Goal: Check status: Check status

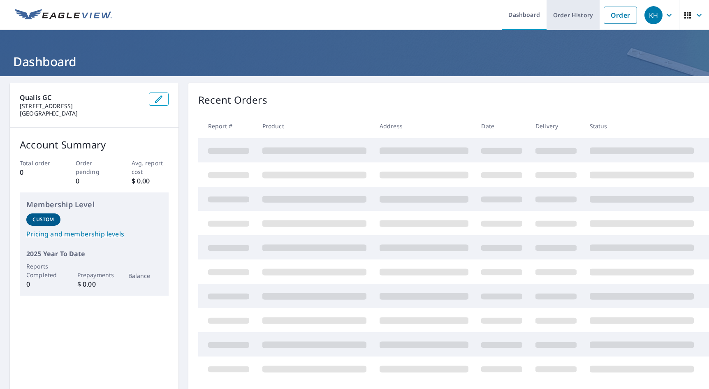
click at [585, 13] on link "Order History" at bounding box center [572, 15] width 53 height 30
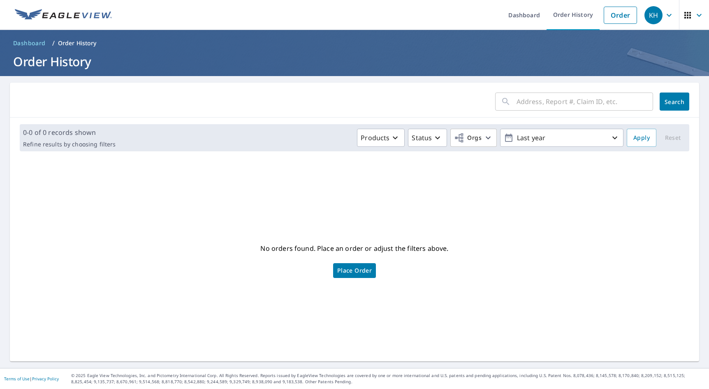
click at [574, 99] on input "text" at bounding box center [584, 101] width 136 height 23
paste input "[STREET_ADDRESS]"
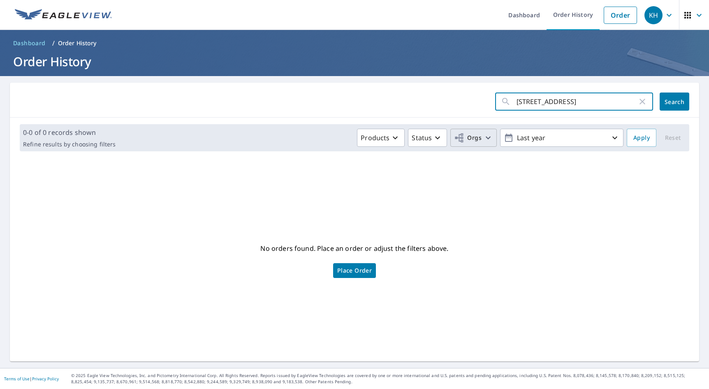
type input "[STREET_ADDRESS]"
click at [472, 135] on span "Orgs" at bounding box center [468, 138] width 28 height 10
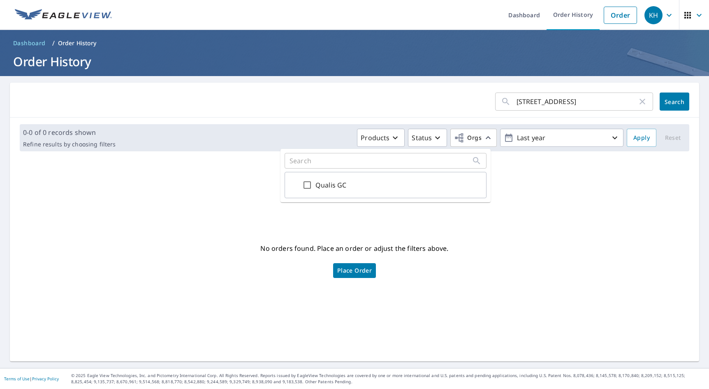
click at [310, 187] on input "Qualis GC" at bounding box center [307, 185] width 10 height 10
checkbox input "true"
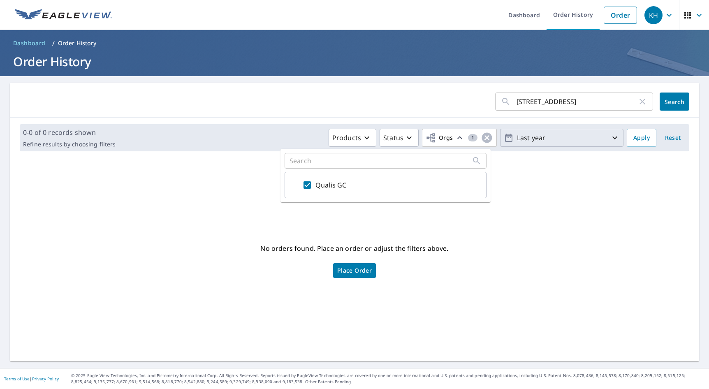
click at [579, 145] on p "Last year" at bounding box center [561, 138] width 96 height 14
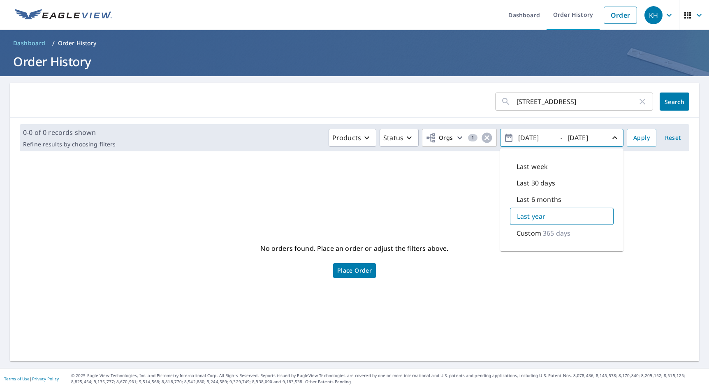
click at [522, 235] on p "Custom" at bounding box center [528, 233] width 25 height 10
click at [633, 139] on span "Apply" at bounding box center [641, 138] width 16 height 10
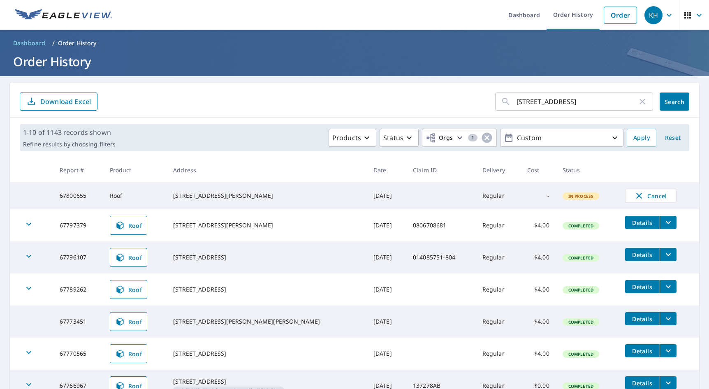
click at [670, 103] on span "Search" at bounding box center [674, 102] width 16 height 8
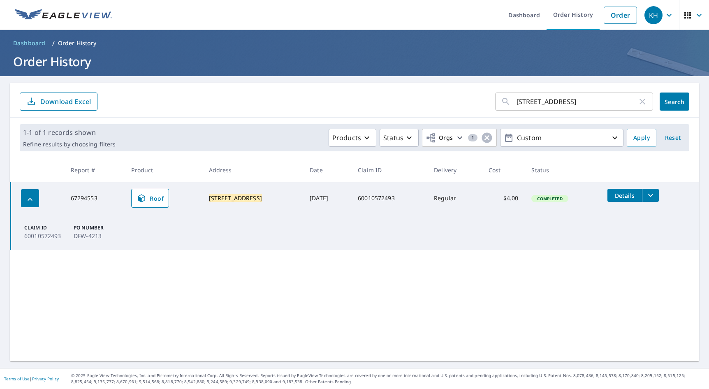
click at [79, 195] on td "67294553" at bounding box center [94, 198] width 61 height 32
copy td "67294553"
drag, startPoint x: 637, startPoint y: 101, endPoint x: 605, endPoint y: 102, distance: 32.5
click at [637, 101] on icon "button" at bounding box center [642, 102] width 10 height 10
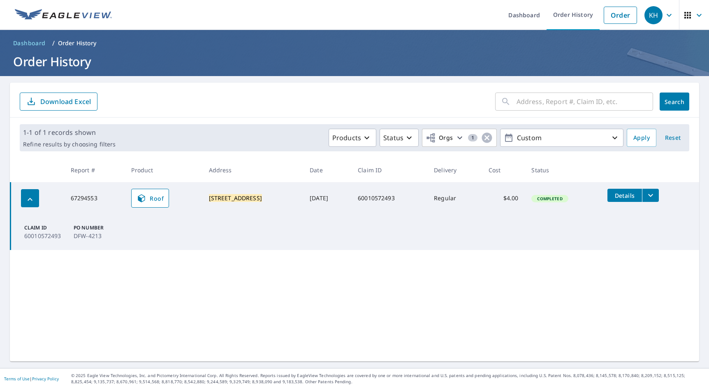
click at [563, 100] on input "text" at bounding box center [584, 101] width 136 height 23
paste input "[STREET_ADDRESS]"
type input "[STREET_ADDRESS]"
click at [674, 102] on span "Search" at bounding box center [674, 102] width 16 height 8
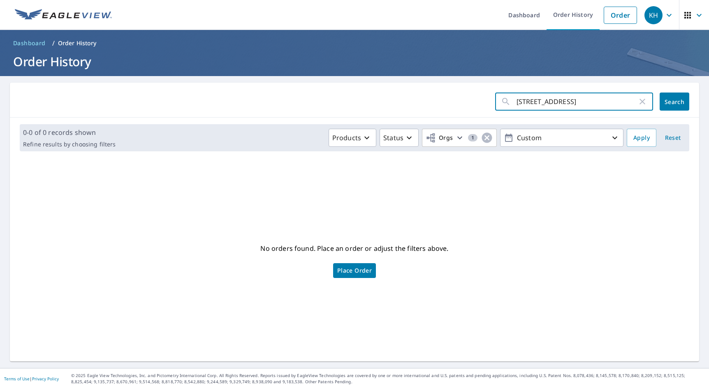
scroll to position [0, 3]
drag, startPoint x: 622, startPoint y: 103, endPoint x: 656, endPoint y: 101, distance: 33.7
click at [656, 101] on div "[STREET_ADDRESS] ​ Search" at bounding box center [592, 101] width 194 height 18
type input "[STREET_ADDRESS]"
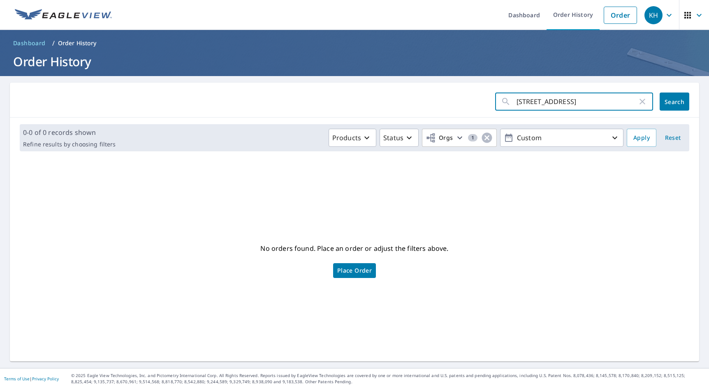
click at [665, 97] on button "Search" at bounding box center [674, 101] width 30 height 18
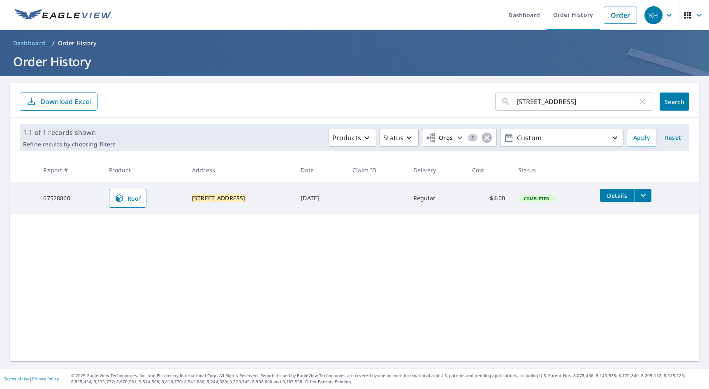
click at [44, 195] on td "67528860" at bounding box center [69, 198] width 65 height 32
copy td "67528860"
click at [640, 104] on icon "button" at bounding box center [642, 102] width 10 height 10
click at [571, 98] on input "text" at bounding box center [584, 101] width 136 height 23
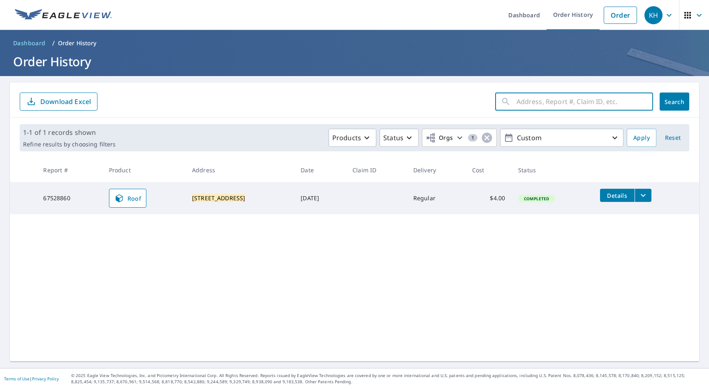
paste input "[STREET_ADDRESS][PERSON_NAME][PERSON_NAME]"
type input "[STREET_ADDRESS][PERSON_NAME][PERSON_NAME]"
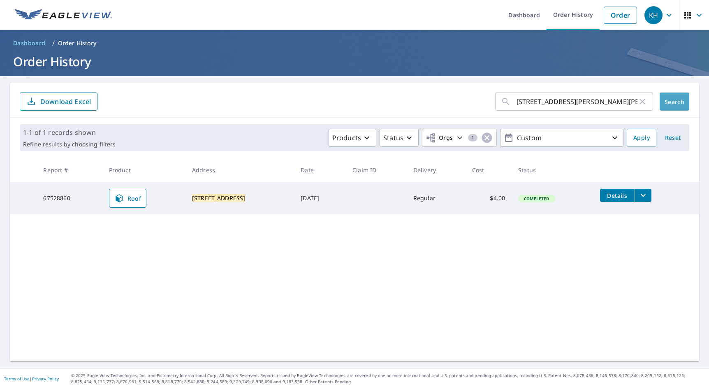
click at [666, 102] on span "Search" at bounding box center [674, 102] width 16 height 8
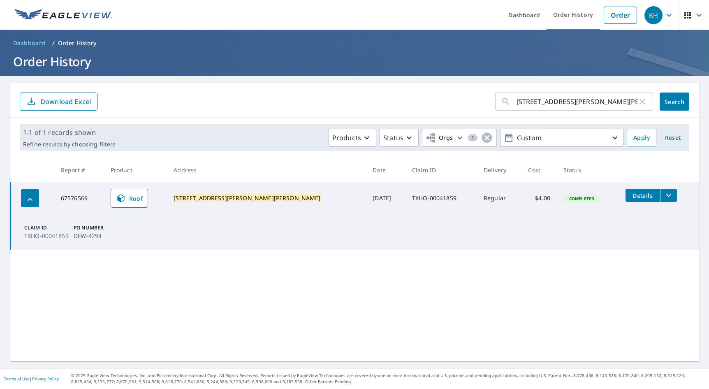
click at [76, 195] on td "67576569" at bounding box center [79, 198] width 50 height 32
copy td "67576569"
click at [637, 104] on icon "button" at bounding box center [642, 102] width 10 height 10
click at [590, 104] on input "text" at bounding box center [584, 101] width 136 height 23
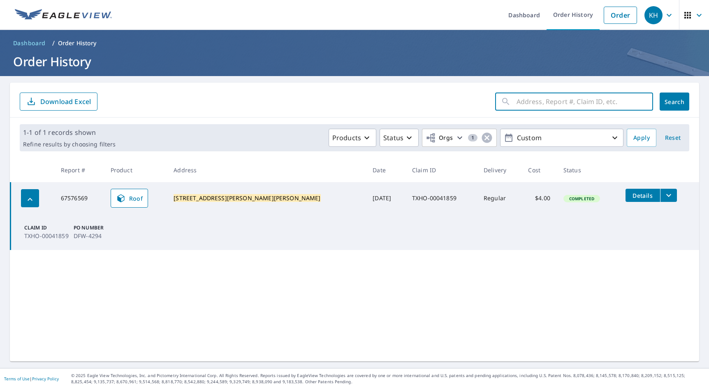
paste input "[STREET_ADDRESS]"
type input "[STREET_ADDRESS]"
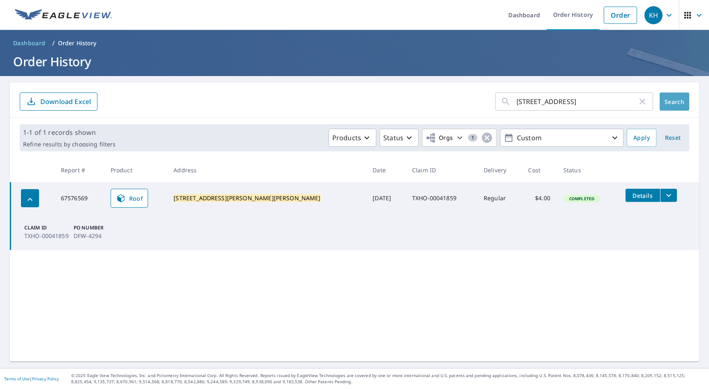
click at [666, 101] on span "Search" at bounding box center [674, 102] width 16 height 8
